Goal: Navigation & Orientation: Understand site structure

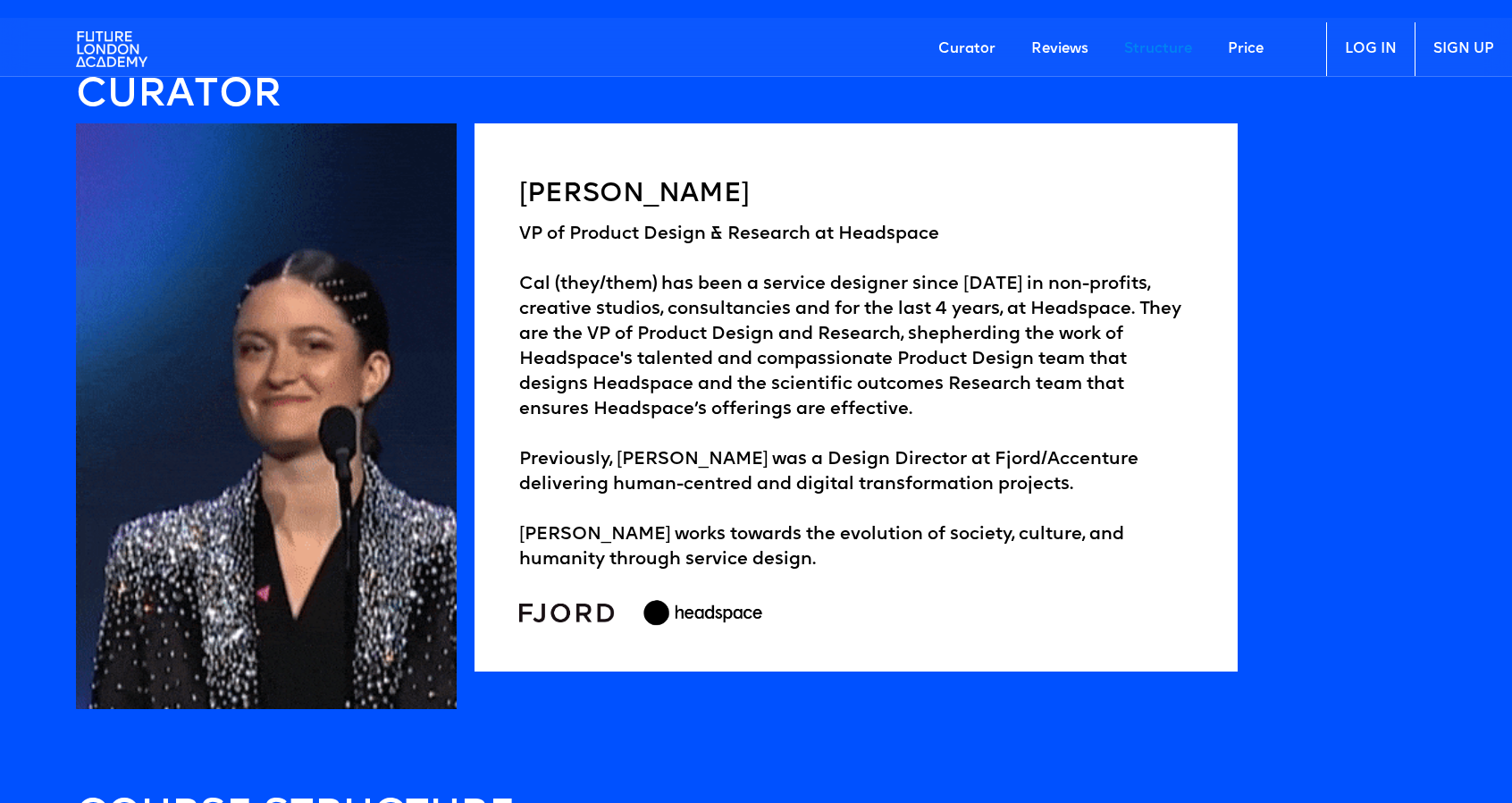
scroll to position [2389, 0]
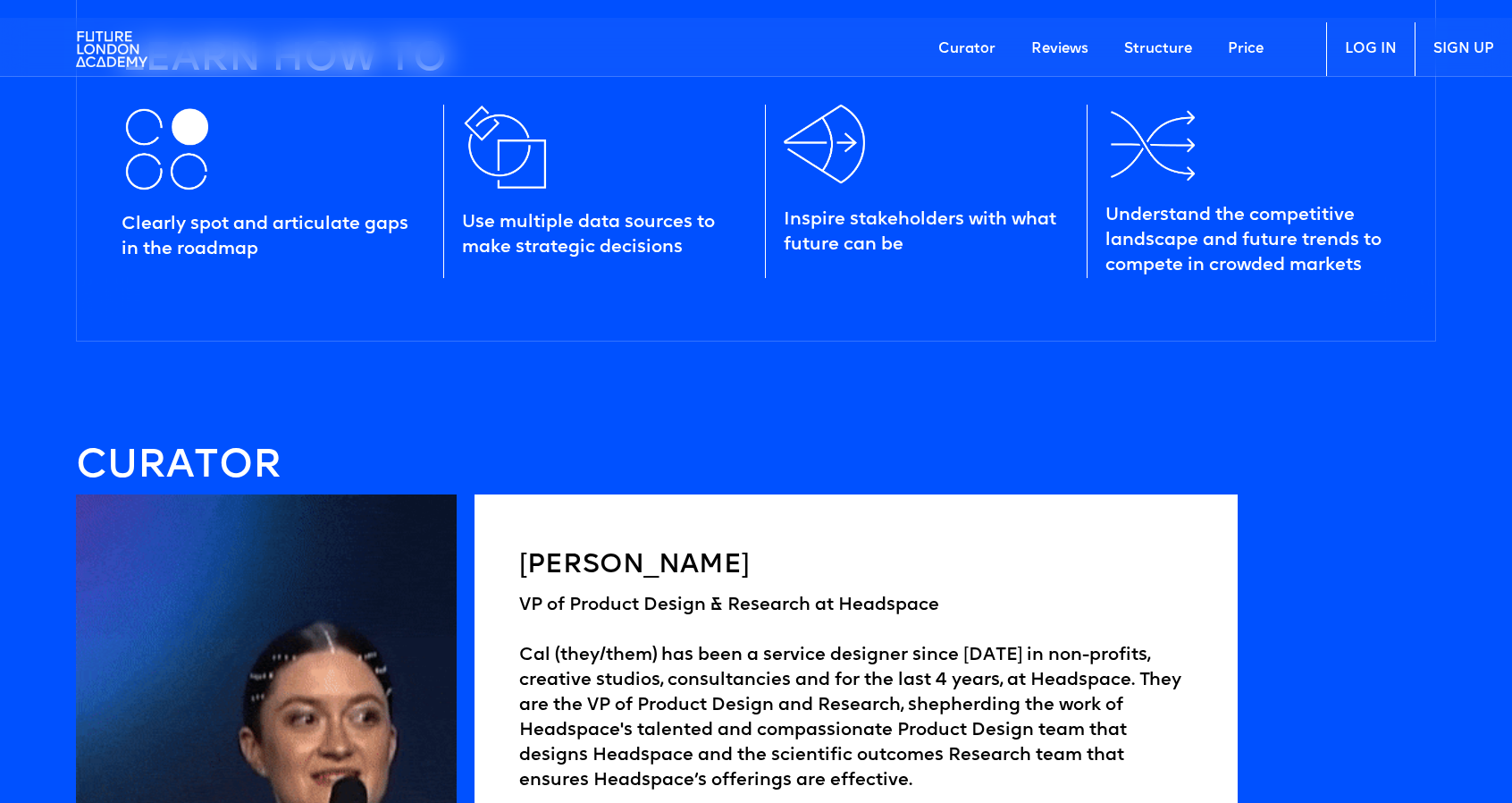
click at [111, 54] on img at bounding box center [112, 49] width 71 height 54
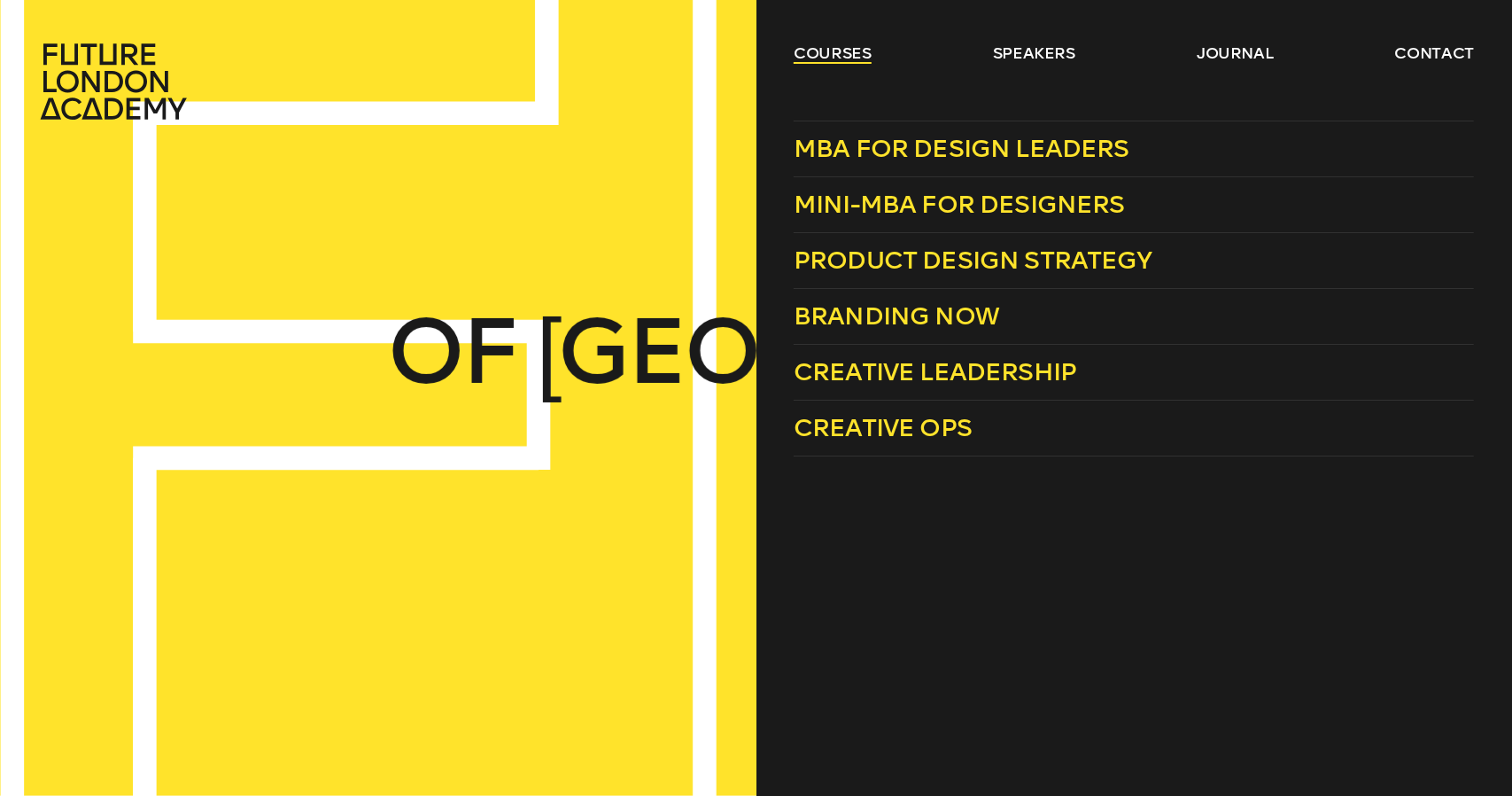
click at [819, 52] on link "courses" at bounding box center [832, 53] width 78 height 21
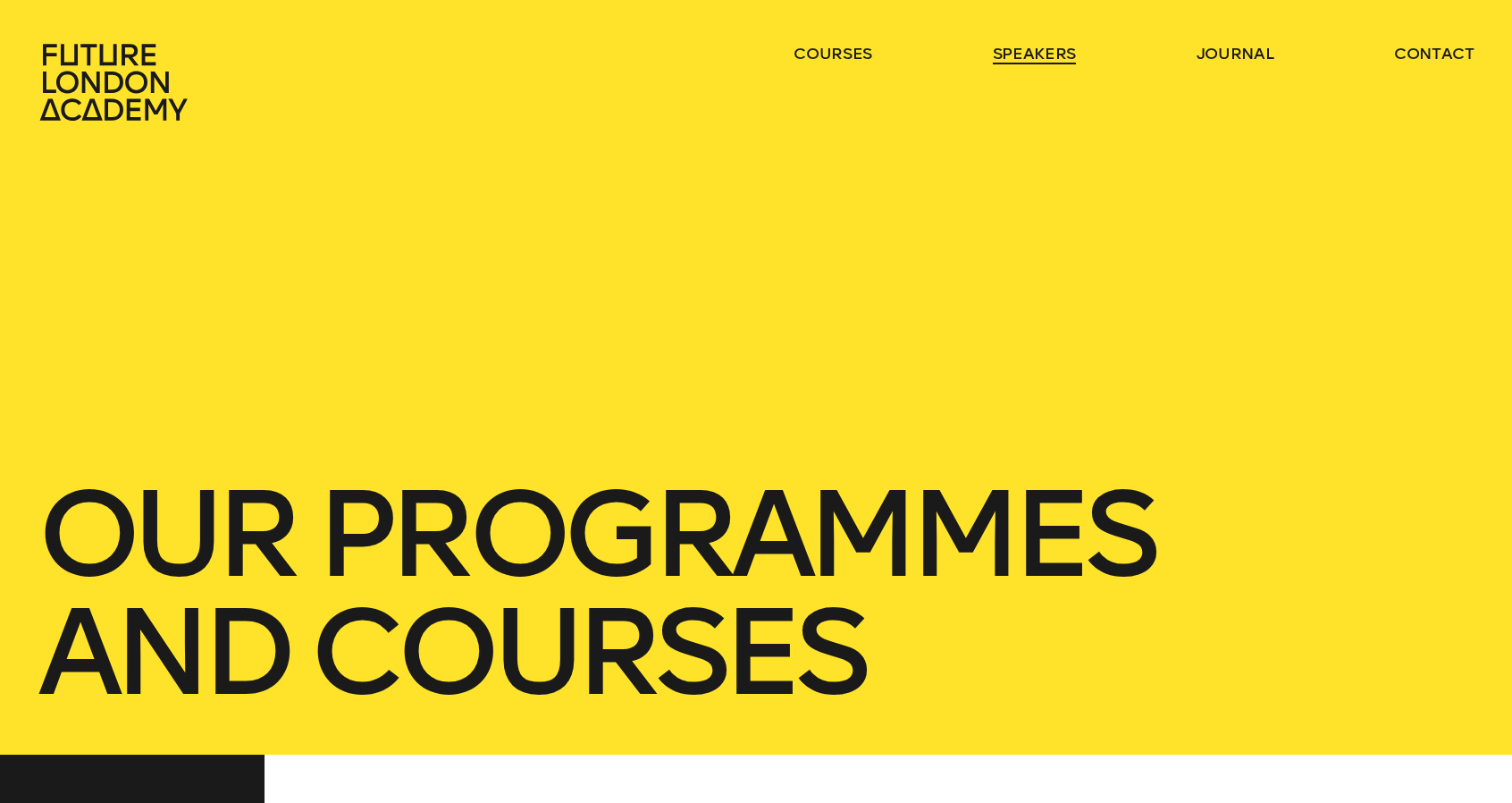
click at [1039, 55] on link "speakers" at bounding box center [1035, 53] width 83 height 21
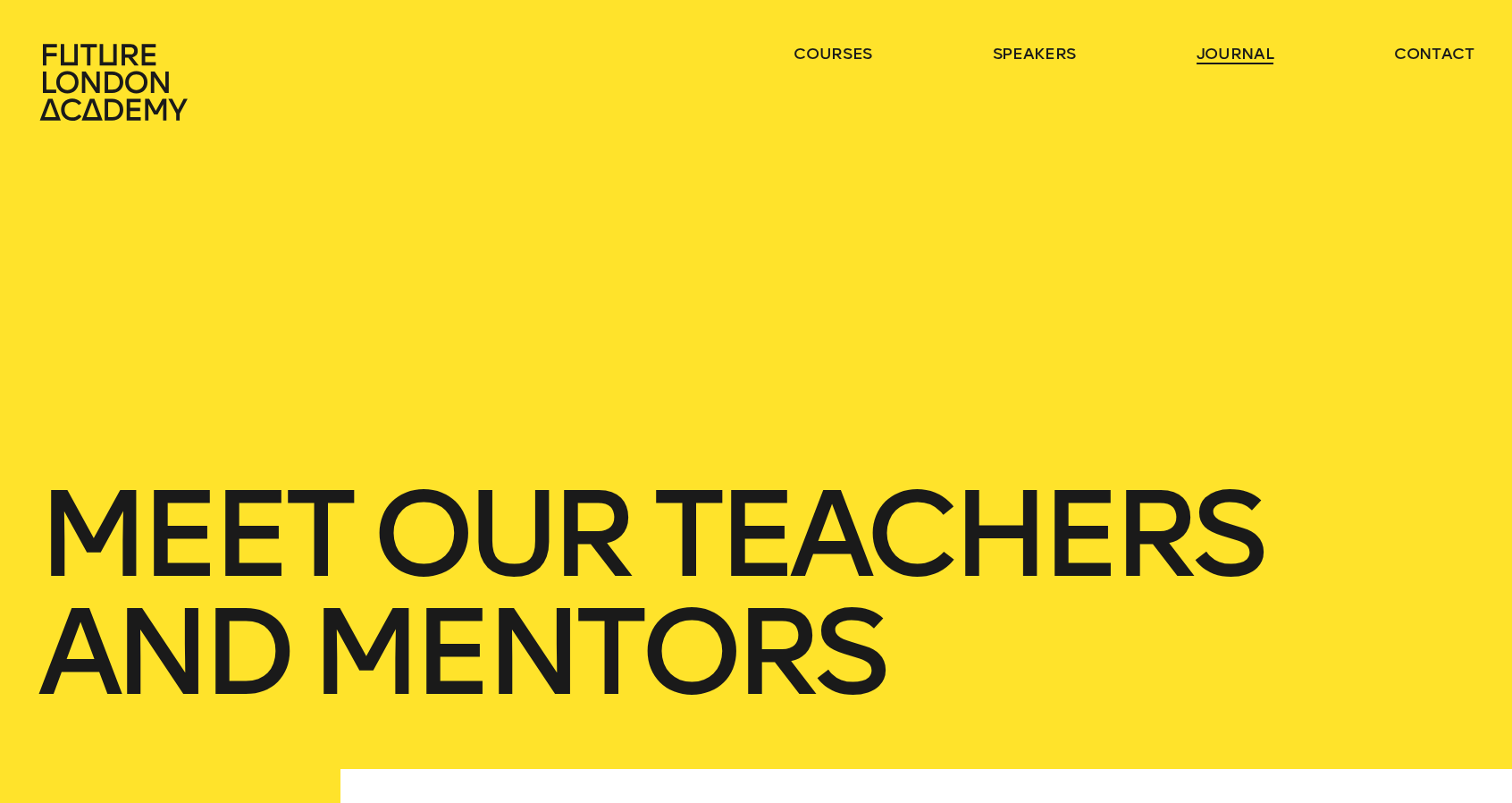
click at [1223, 48] on link "journal" at bounding box center [1236, 53] width 77 height 21
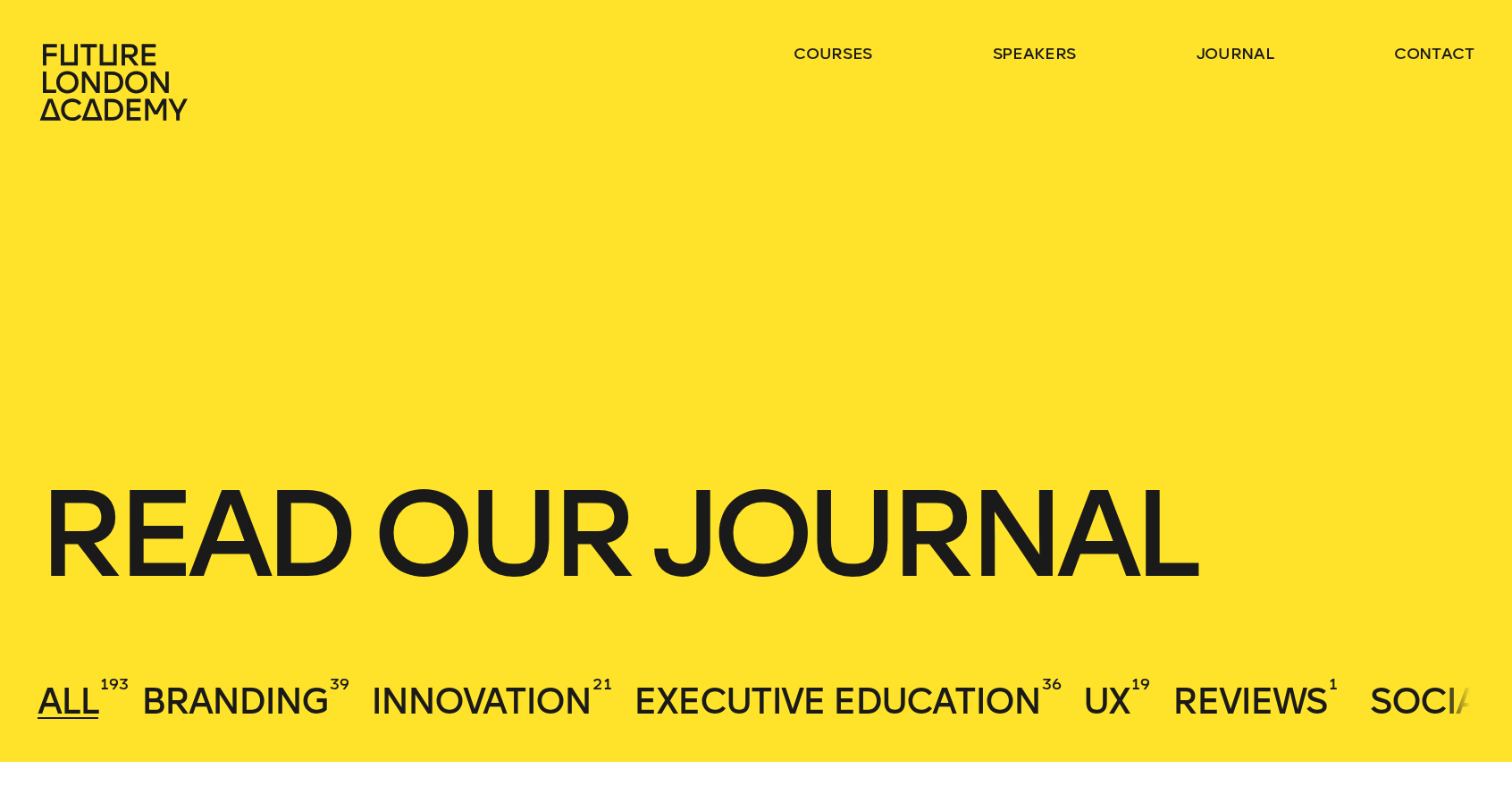
click at [1461, 39] on header "courses speakers journal contact" at bounding box center [756, 61] width 1512 height 122
click at [1457, 42] on header "courses speakers journal contact" at bounding box center [756, 61] width 1512 height 122
drag, startPoint x: 1442, startPoint y: 43, endPoint x: 997, endPoint y: 304, distance: 515.9
click at [1442, 44] on link "contact" at bounding box center [1434, 53] width 80 height 21
